Goal: Use online tool/utility: Utilize a website feature to perform a specific function

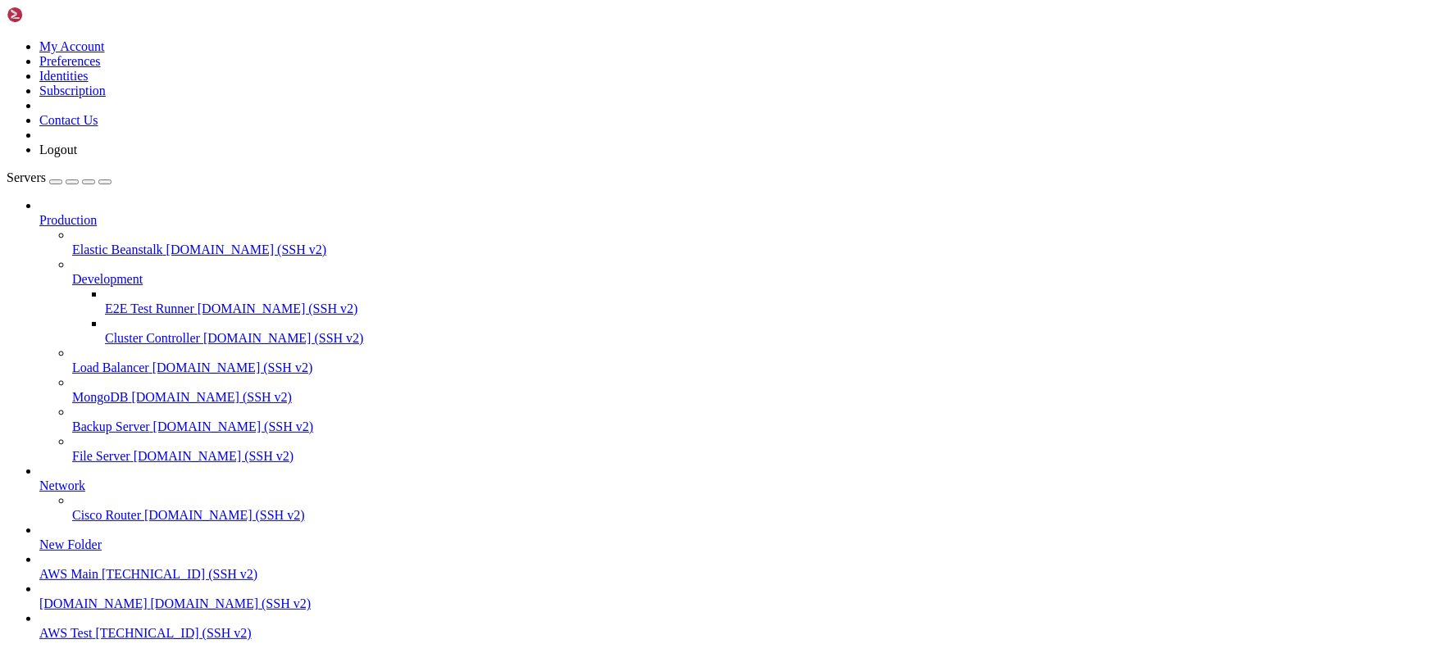
scroll to position [95, 0]
click at [151, 597] on span "[DOMAIN_NAME] (SSH v2)" at bounding box center [231, 604] width 161 height 14
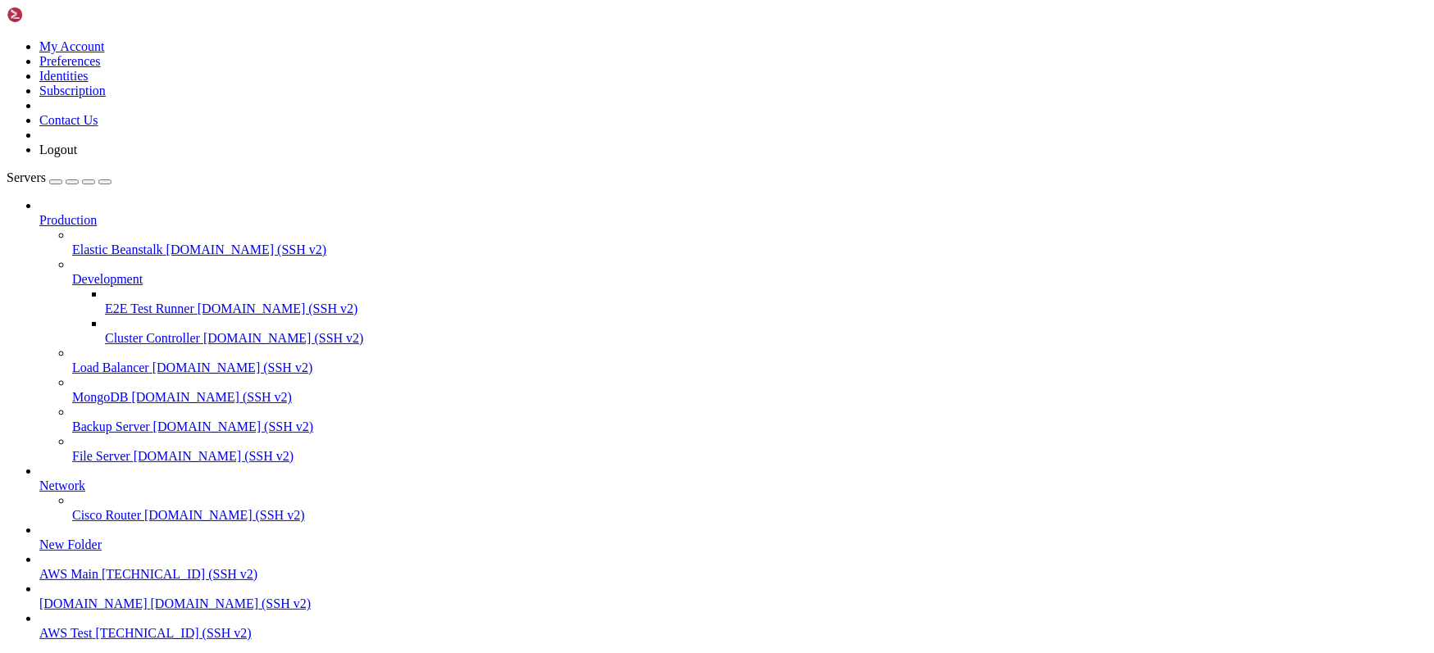
scroll to position [0, 0]
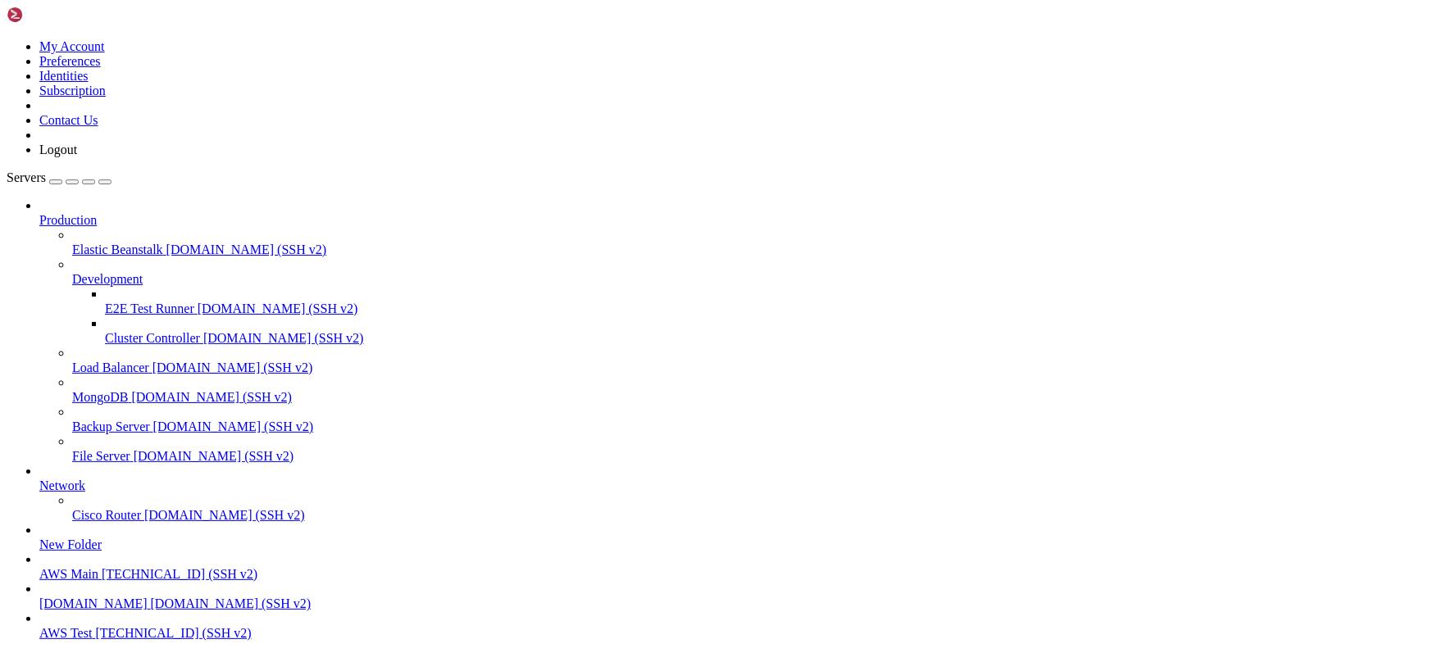
drag, startPoint x: 536, startPoint y: 1359, endPoint x: 525, endPoint y: 1359, distance: 11.5
